Goal: Contribute content: Add original content to the website for others to see

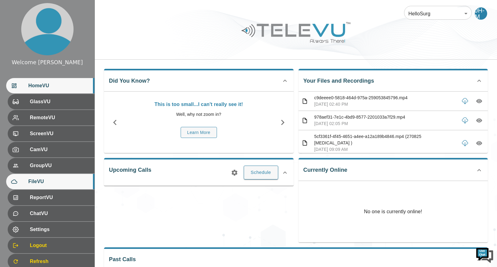
click at [40, 178] on span "FileVU" at bounding box center [58, 181] width 61 height 7
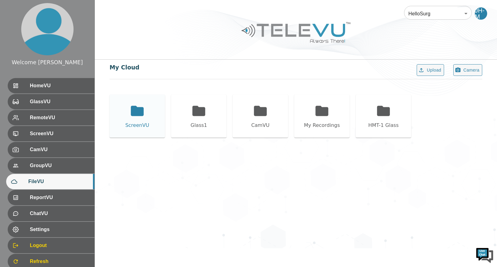
click at [138, 110] on icon at bounding box center [137, 111] width 13 height 10
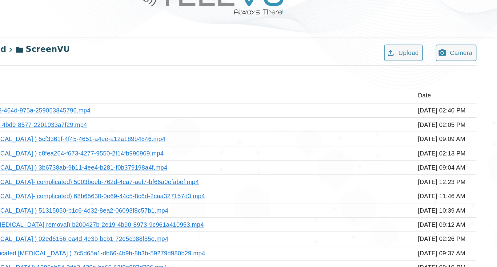
click at [458, 121] on td "[DATE] 02:05 PM" at bounding box center [459, 121] width 46 height 10
click at [190, 119] on link "978aef31-7e1c-4bd9-8577-2201033a7f29.mp4" at bounding box center [159, 121] width 91 height 5
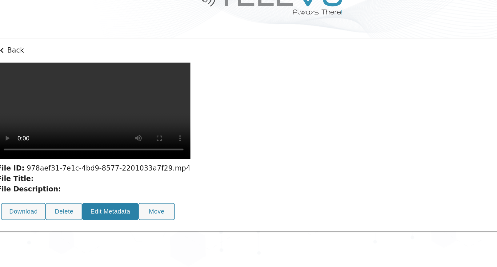
click at [181, 177] on button "Edit Metadata" at bounding box center [180, 183] width 40 height 12
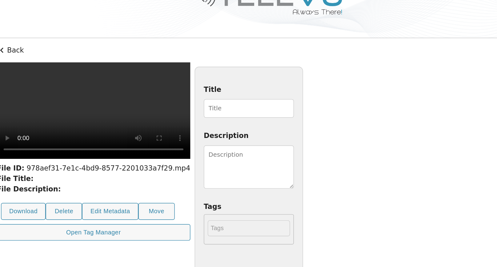
click at [249, 108] on input "Title" at bounding box center [279, 109] width 64 height 13
type input "020925 [MEDICAL_DATA]"
click at [311, 143] on textarea "Description" at bounding box center [279, 151] width 64 height 31
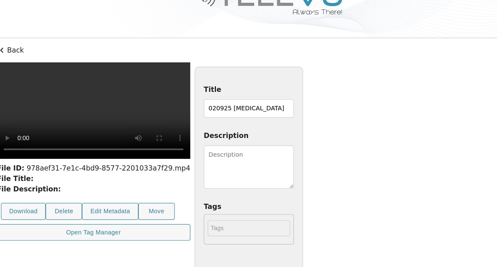
click at [311, 143] on textarea "Description" at bounding box center [279, 151] width 64 height 31
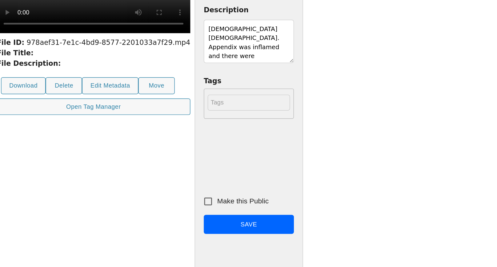
scroll to position [45, 0]
type textarea "[DEMOGRAPHIC_DATA] [DEMOGRAPHIC_DATA]. Appendix was inflamed and there were [ME…"
click at [256, 219] on input "Make this Public" at bounding box center [249, 220] width 13 height 13
checkbox input "true"
click at [311, 237] on button "Save" at bounding box center [279, 237] width 64 height 14
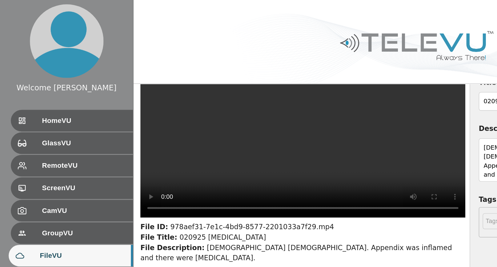
scroll to position [0, 0]
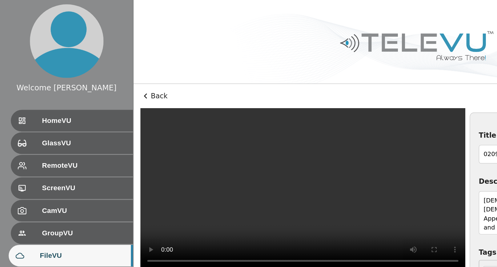
click at [103, 69] on icon at bounding box center [103, 68] width 2 height 4
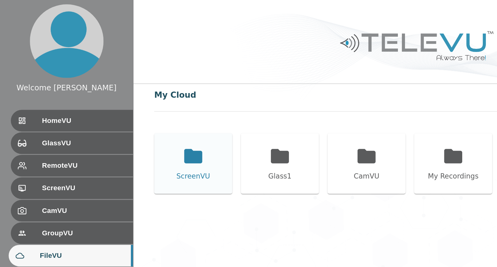
click at [132, 111] on icon at bounding box center [137, 111] width 13 height 10
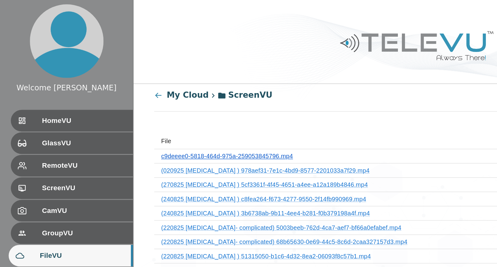
click at [175, 112] on link "c9deeee0-5818-464d-975a-259053845796.mp4" at bounding box center [161, 111] width 94 height 5
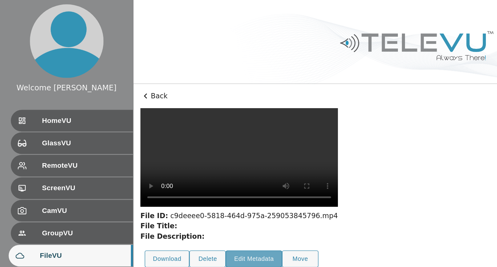
click at [181, 178] on button "Edit Metadata" at bounding box center [180, 184] width 40 height 12
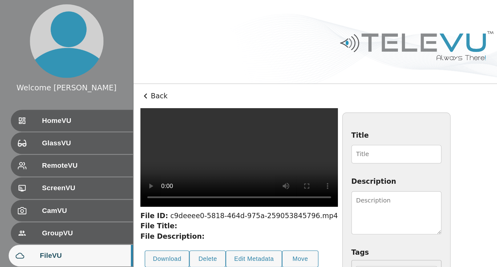
click at [261, 108] on input "Title" at bounding box center [282, 109] width 64 height 13
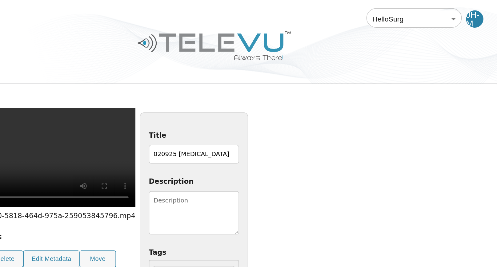
scroll to position [0, 22]
type input "020925 [MEDICAL_DATA]"
click at [314, 149] on textarea "Description" at bounding box center [282, 151] width 64 height 31
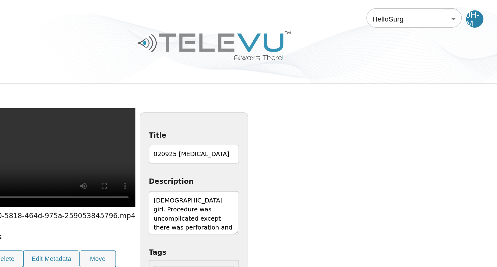
click at [314, 156] on textarea "[DEMOGRAPHIC_DATA] girl. Procedure was uncomplicated except there was perforati…" at bounding box center [282, 151] width 64 height 31
click at [314, 163] on textarea "[DEMOGRAPHIC_DATA] girl. Procedure was uncomplicated except there was perforati…" at bounding box center [282, 151] width 64 height 31
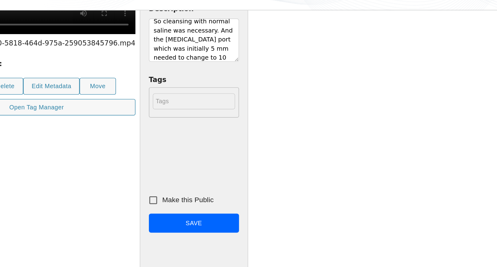
scroll to position [88, 0]
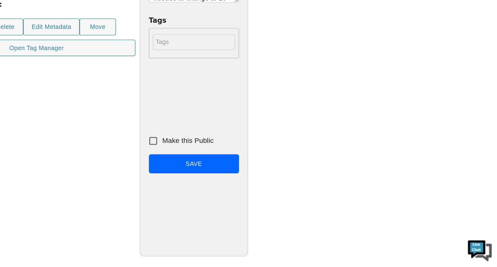
type textarea "[DEMOGRAPHIC_DATA] girl. Procedure was uncomplicated except there was perforati…"
click at [259, 176] on input "Make this Public" at bounding box center [252, 177] width 13 height 13
checkbox input "true"
click at [314, 194] on button "Save" at bounding box center [282, 194] width 64 height 14
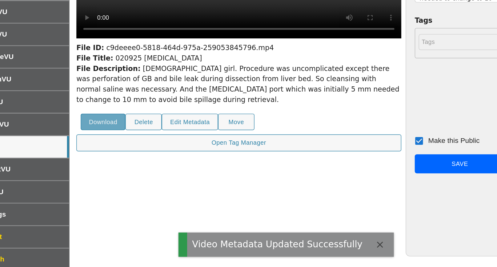
click at [112, 170] on button "Download" at bounding box center [119, 164] width 32 height 12
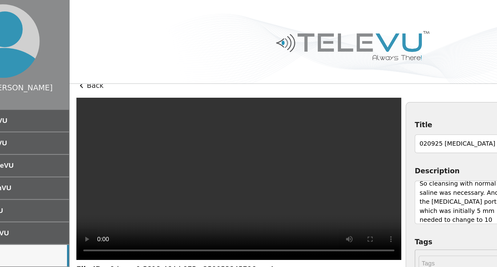
scroll to position [0, 0]
